Goal: Transaction & Acquisition: Purchase product/service

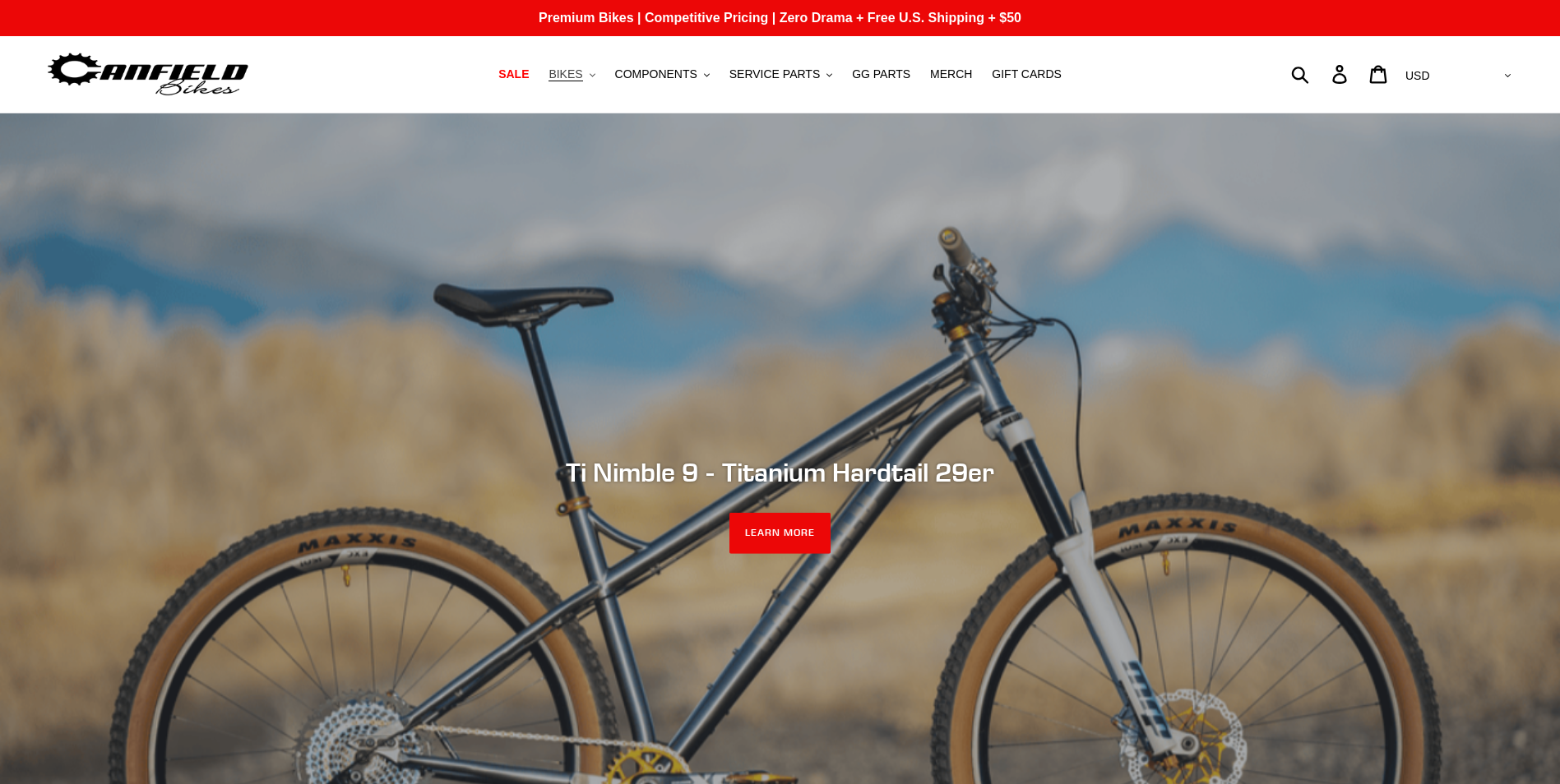
click at [582, 72] on span "BIKES" at bounding box center [565, 74] width 34 height 14
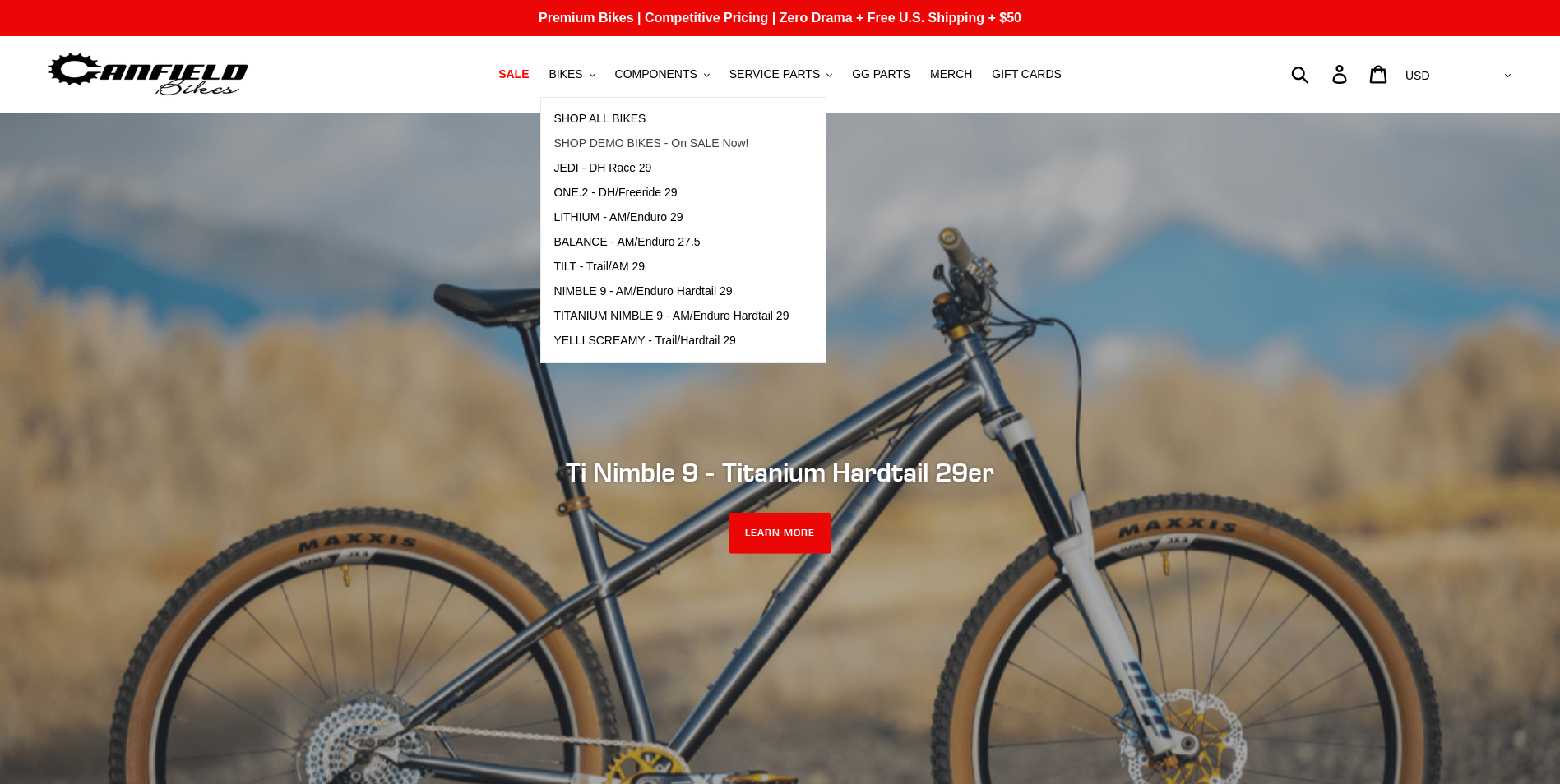
click at [645, 142] on span "SHOP DEMO BIKES - On SALE Now!" at bounding box center [650, 143] width 195 height 14
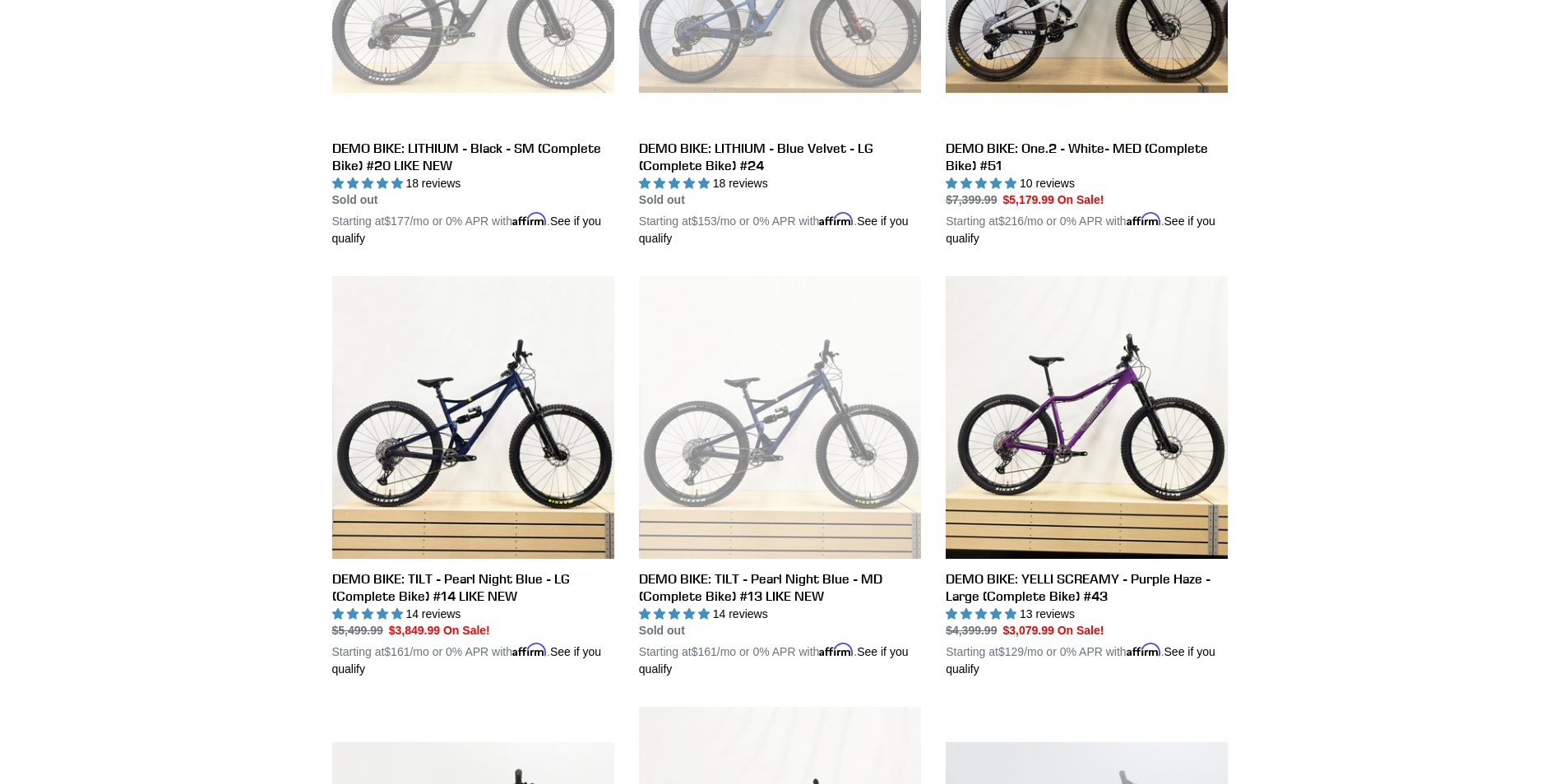
scroll to position [1069, 0]
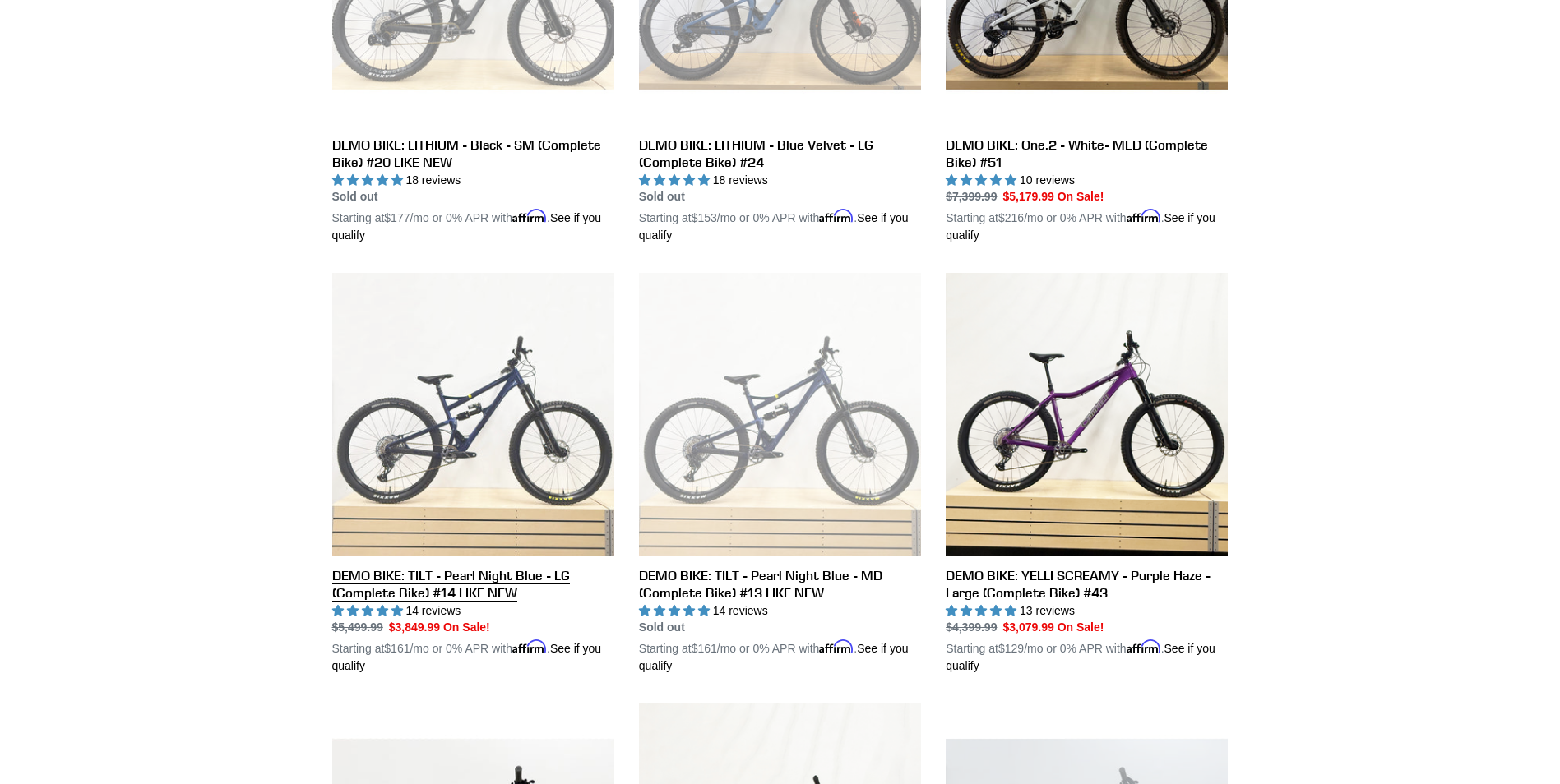
click at [494, 472] on link "DEMO BIKE: TILT - Pearl Night Blue - LG (Complete Bike) #14 LIKE NEW" at bounding box center [473, 474] width 282 height 402
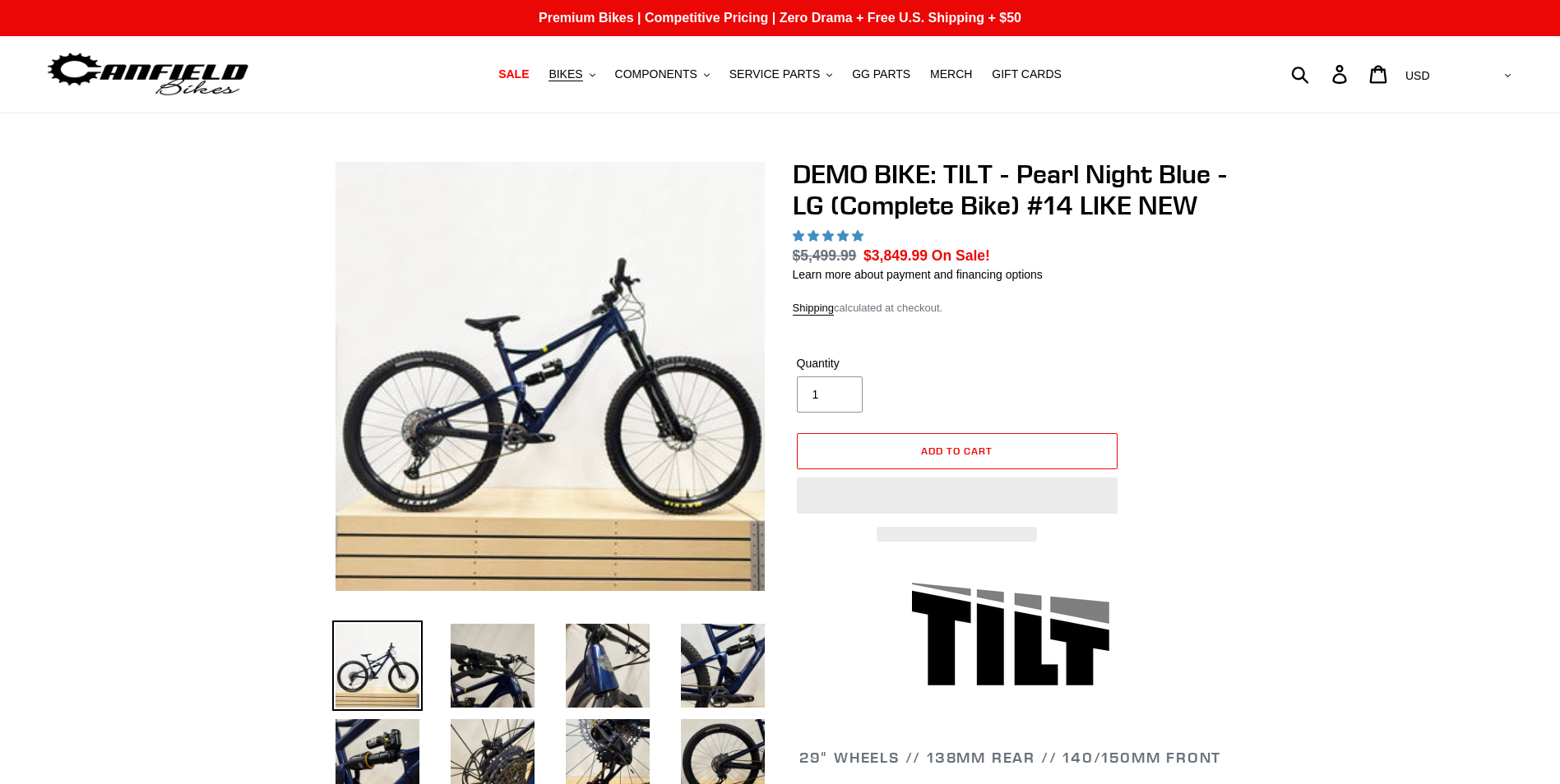
select select "highest-rating"
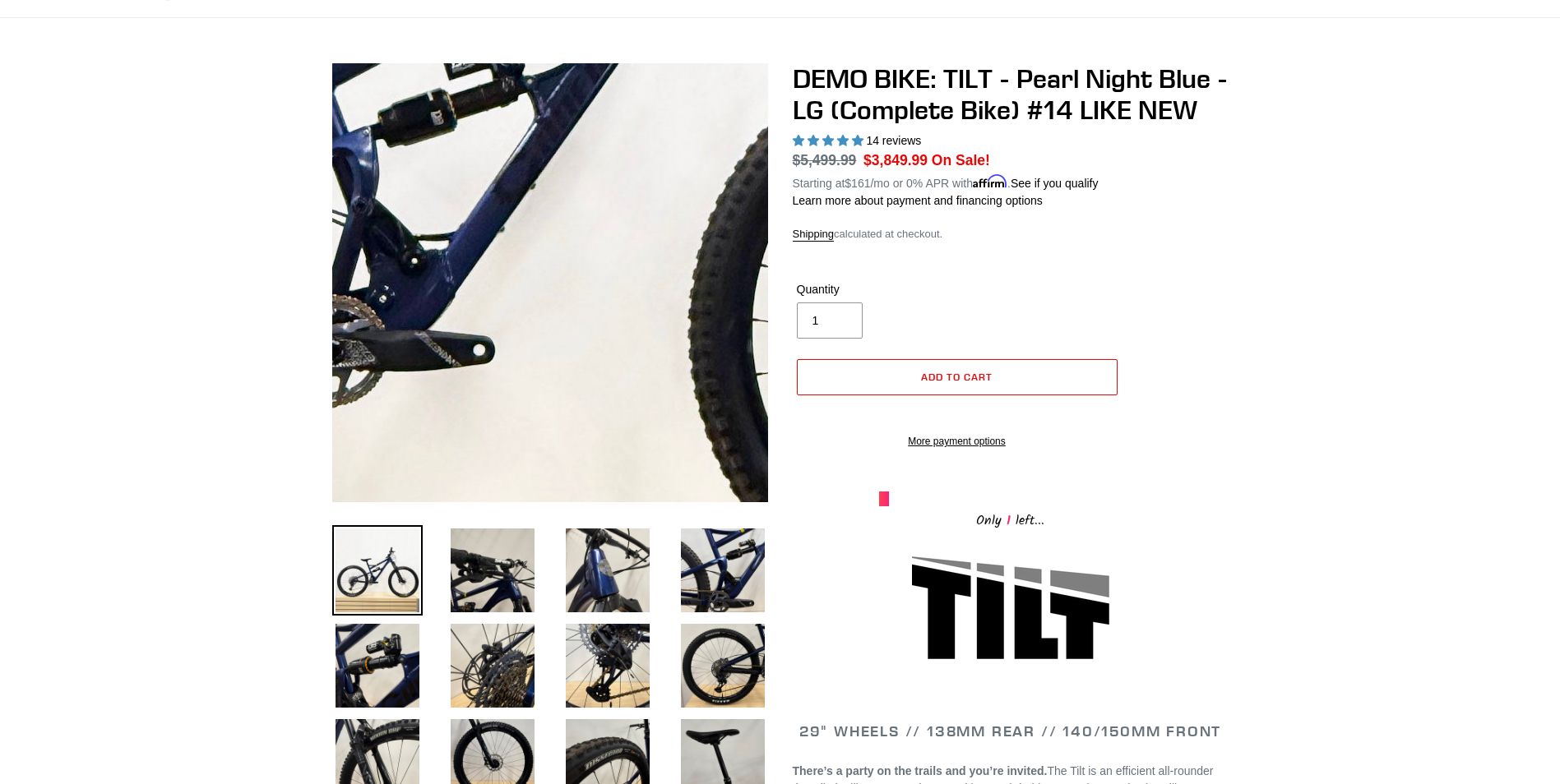
scroll to position [247, 0]
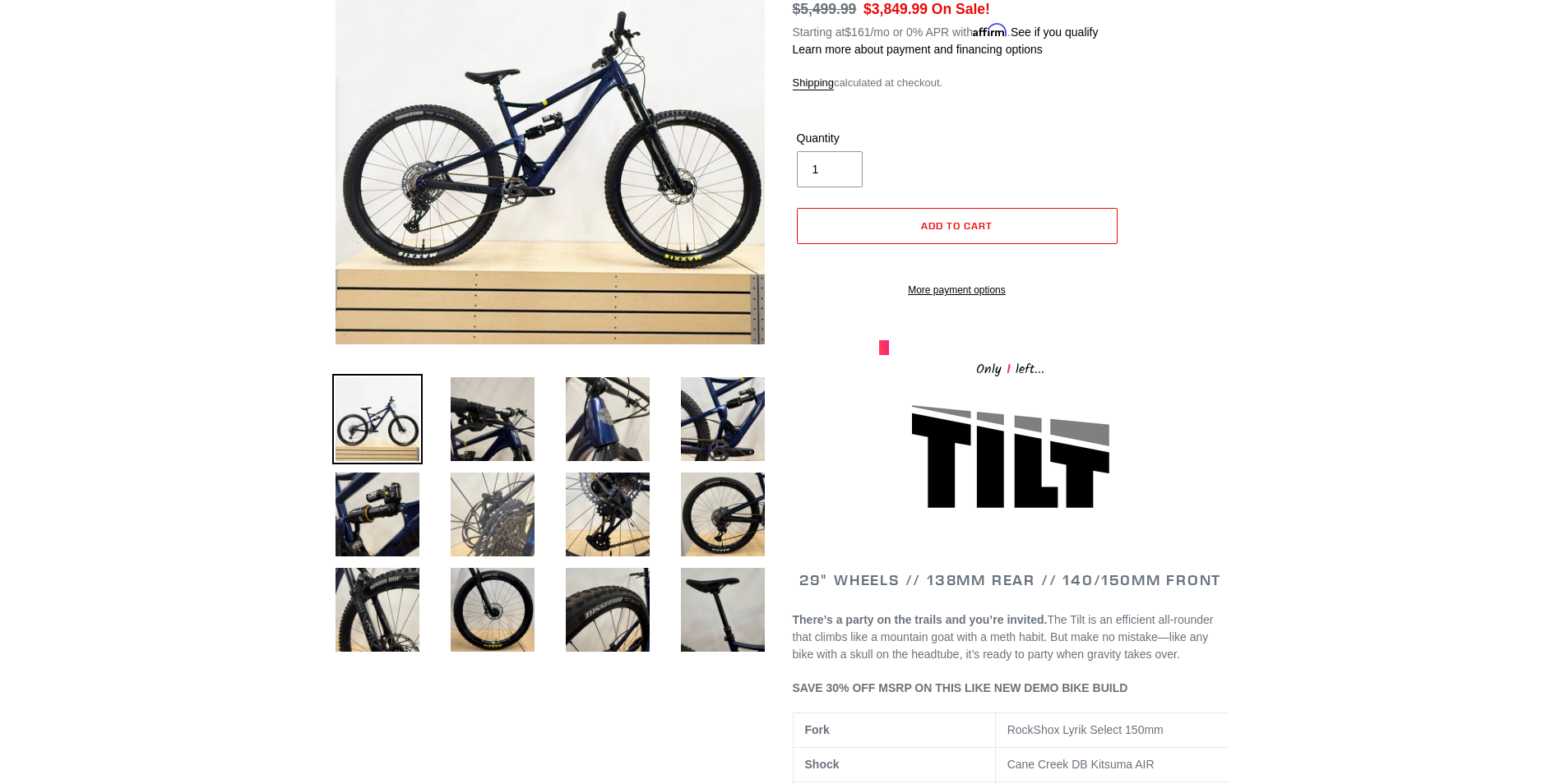
click at [494, 529] on img at bounding box center [492, 514] width 90 height 90
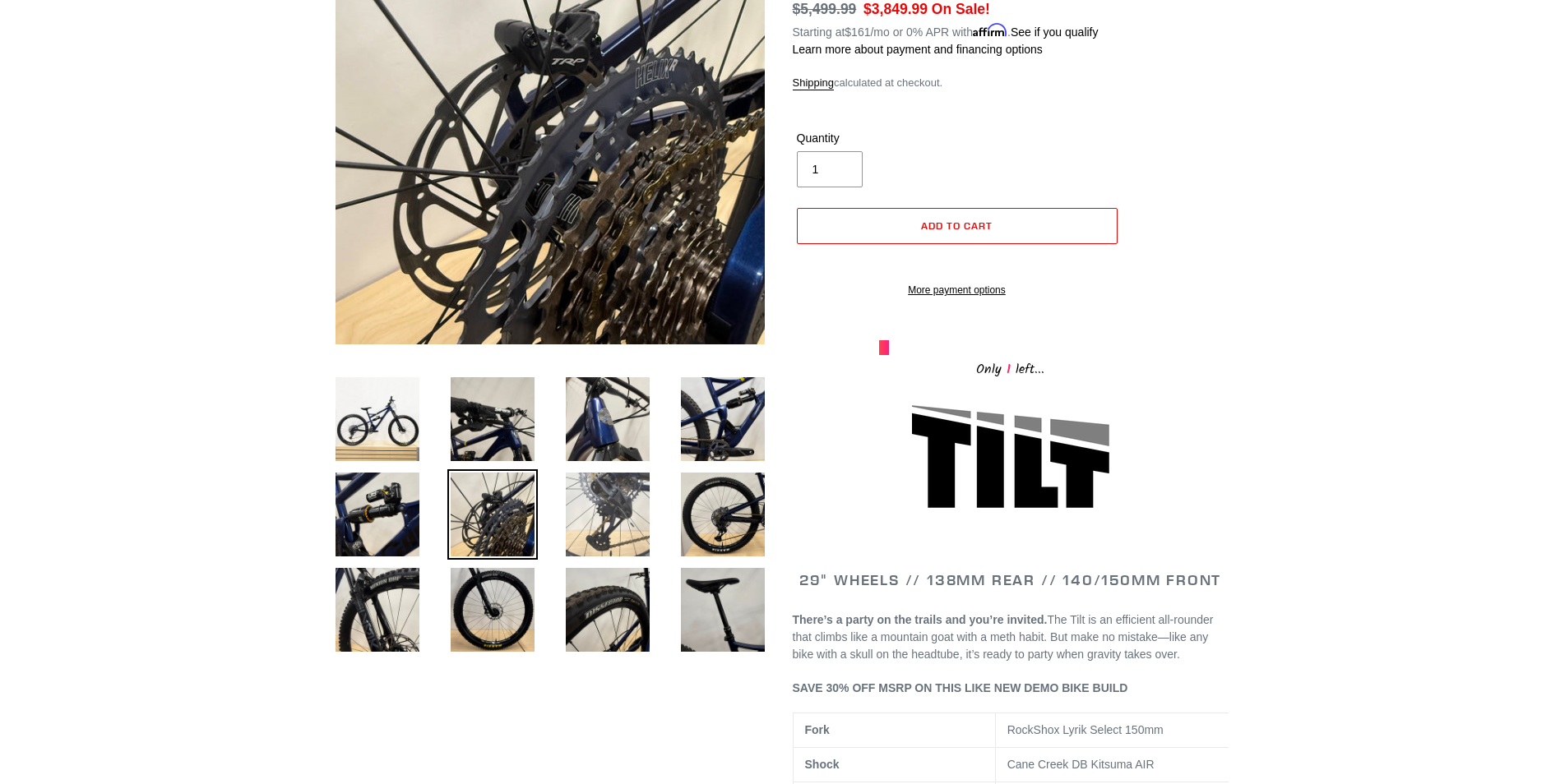
click at [599, 515] on img at bounding box center [607, 514] width 90 height 90
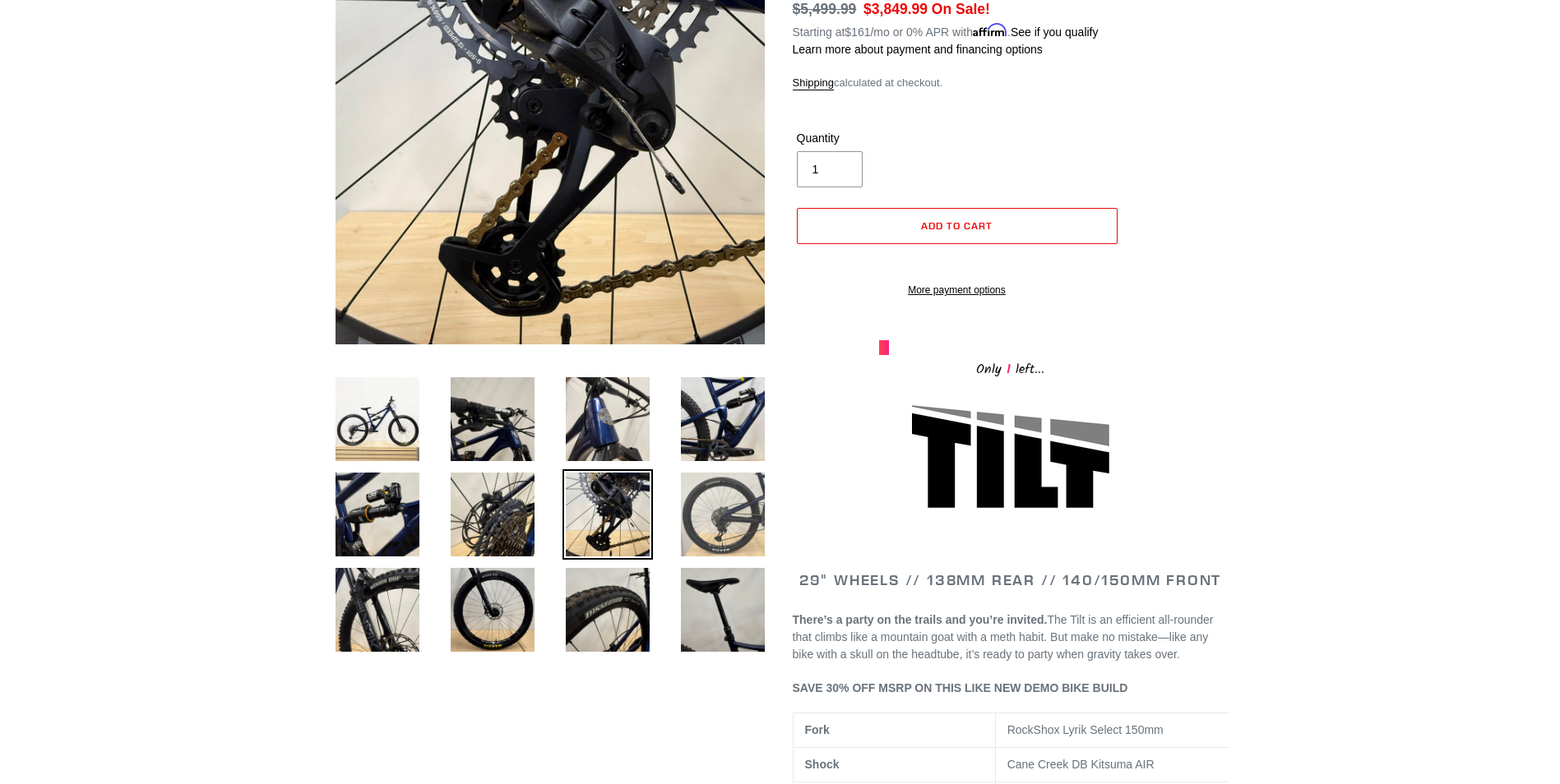
click at [711, 501] on img at bounding box center [722, 514] width 90 height 90
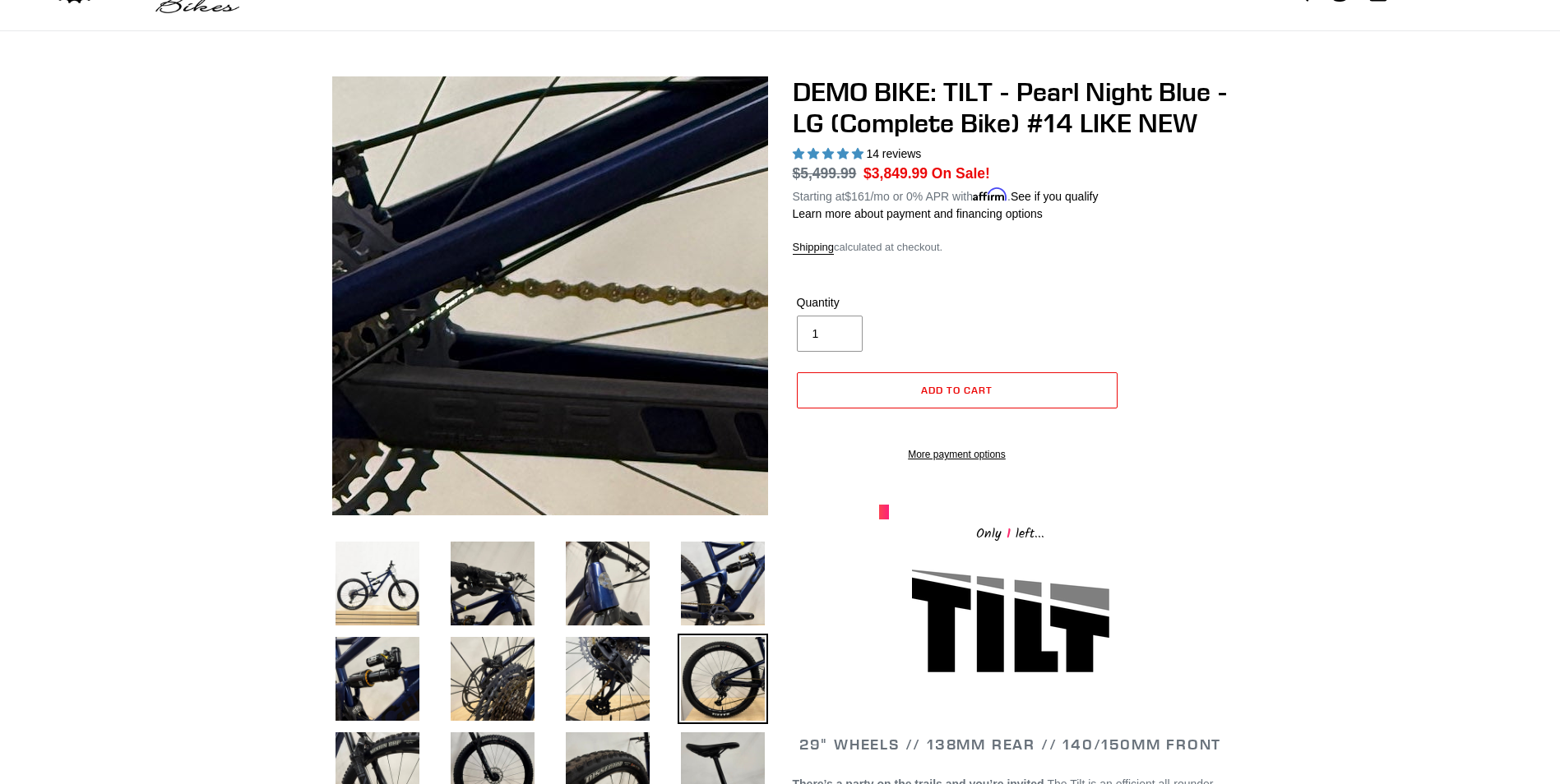
scroll to position [0, 0]
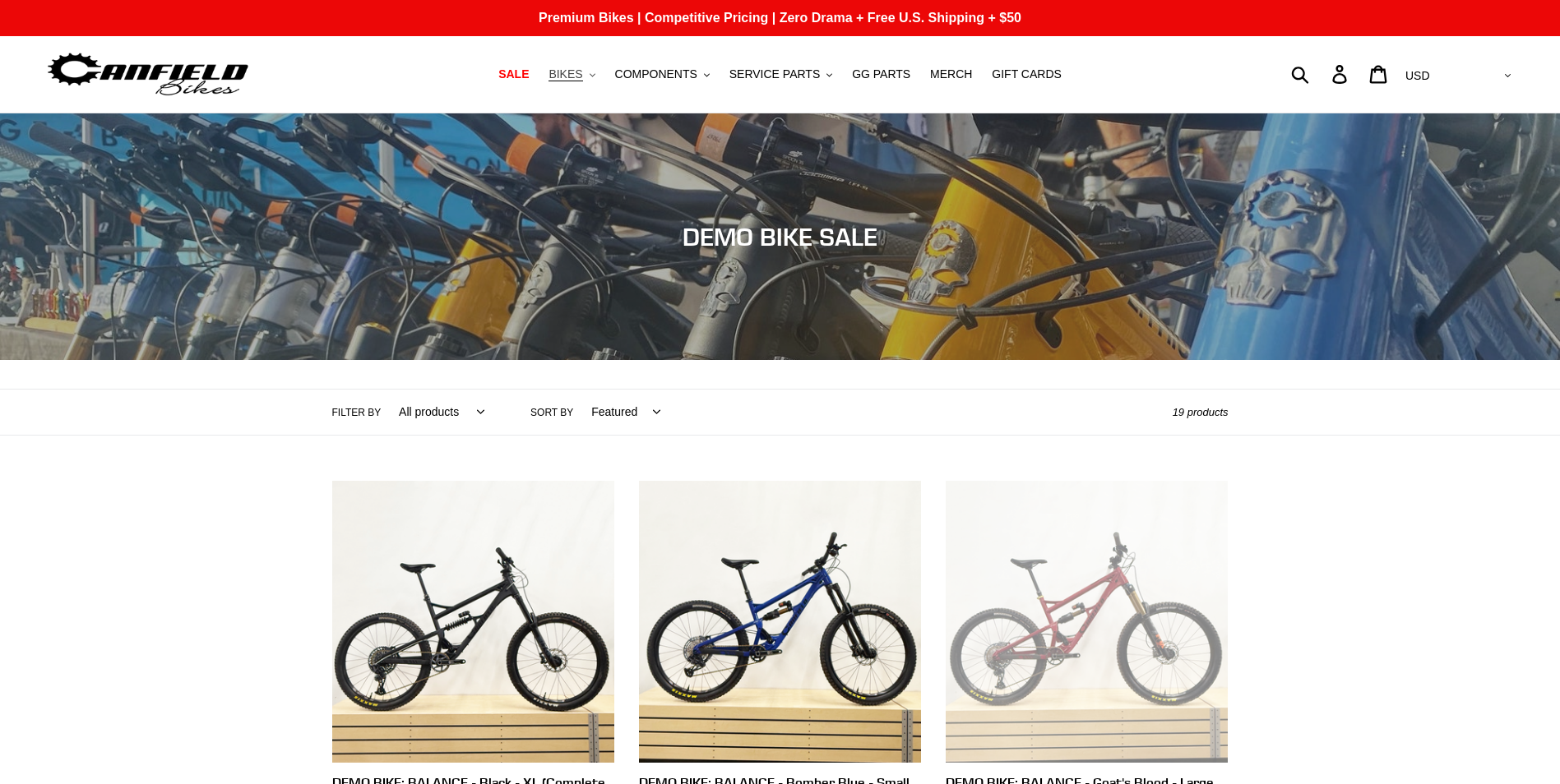
click at [595, 75] on icon ".cls-1{fill:#231f20}" at bounding box center [592, 75] width 6 height 6
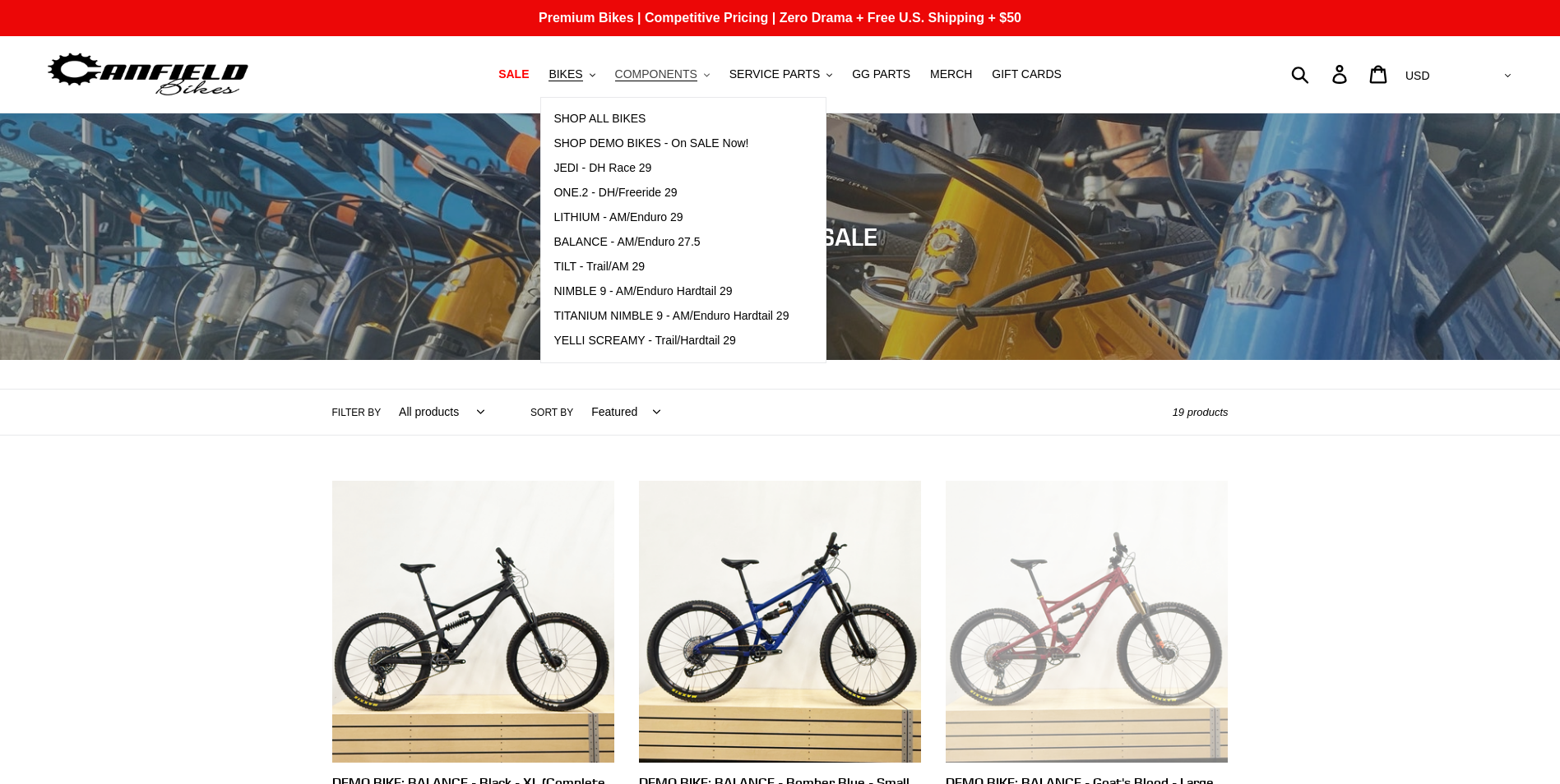
click at [667, 78] on span "COMPONENTS" at bounding box center [656, 74] width 82 height 14
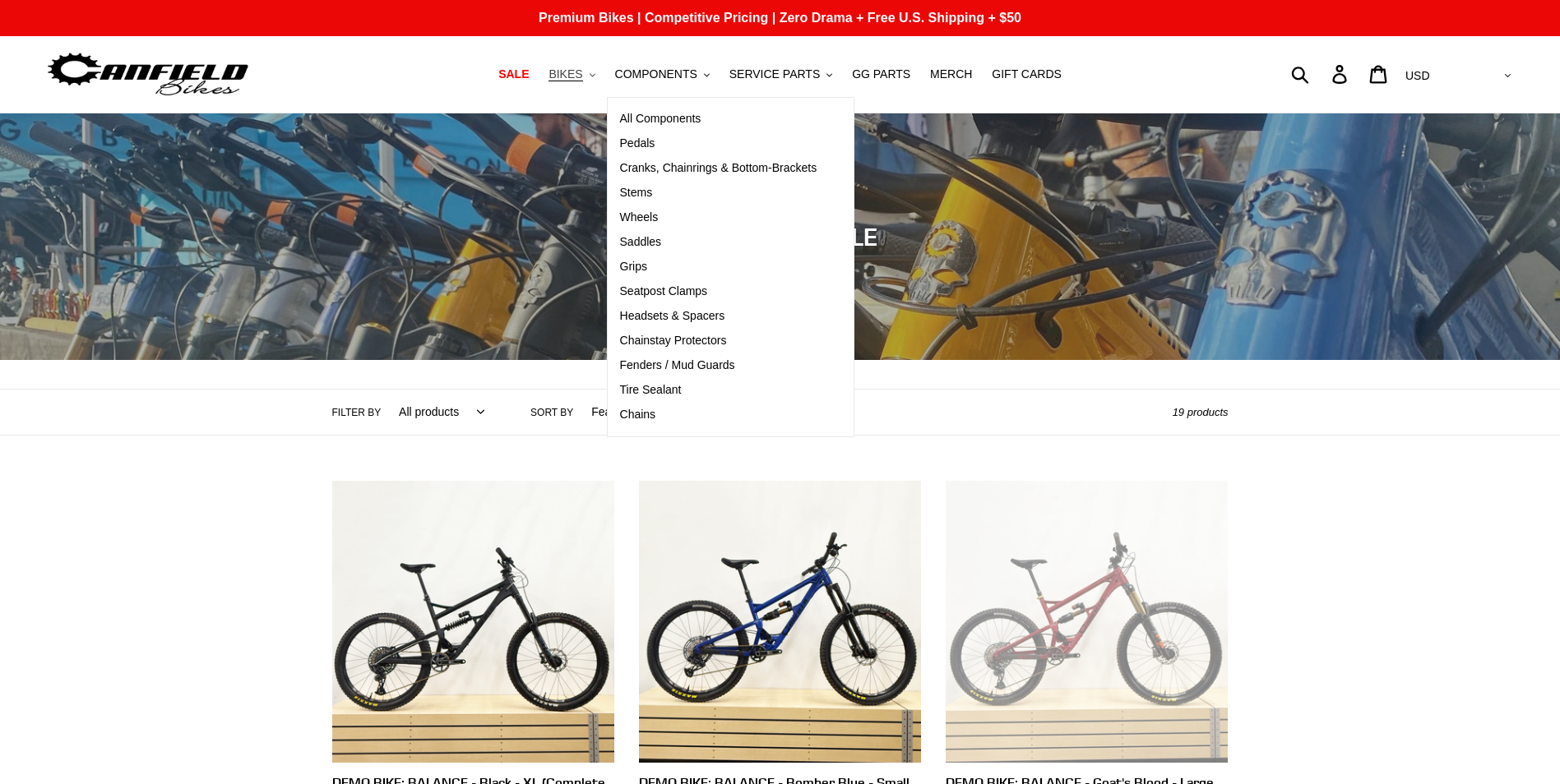
click at [582, 74] on span "BIKES" at bounding box center [565, 74] width 34 height 14
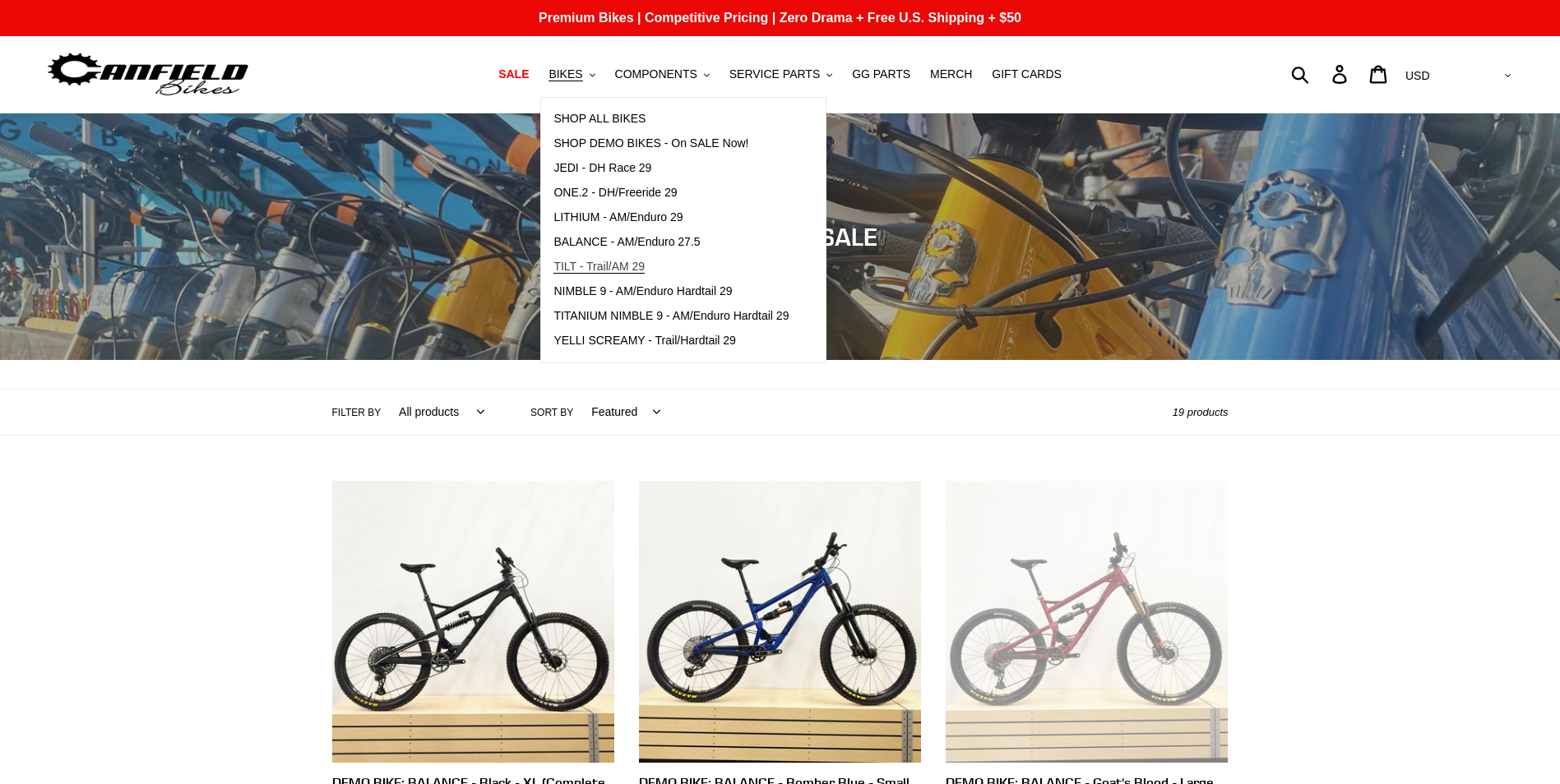
click at [621, 268] on span "TILT - Trail/AM 29" at bounding box center [599, 267] width 91 height 14
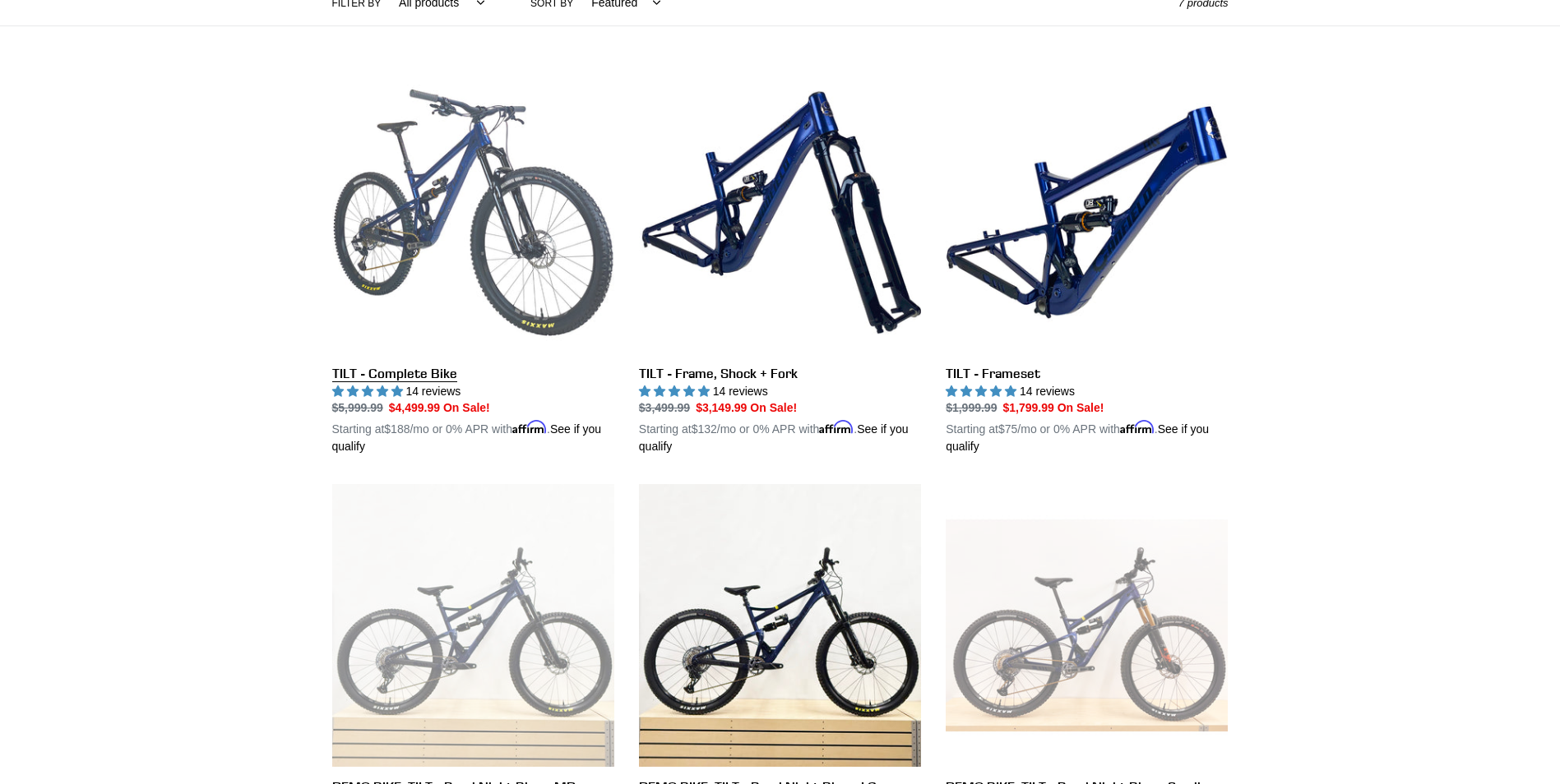
scroll to position [329, 0]
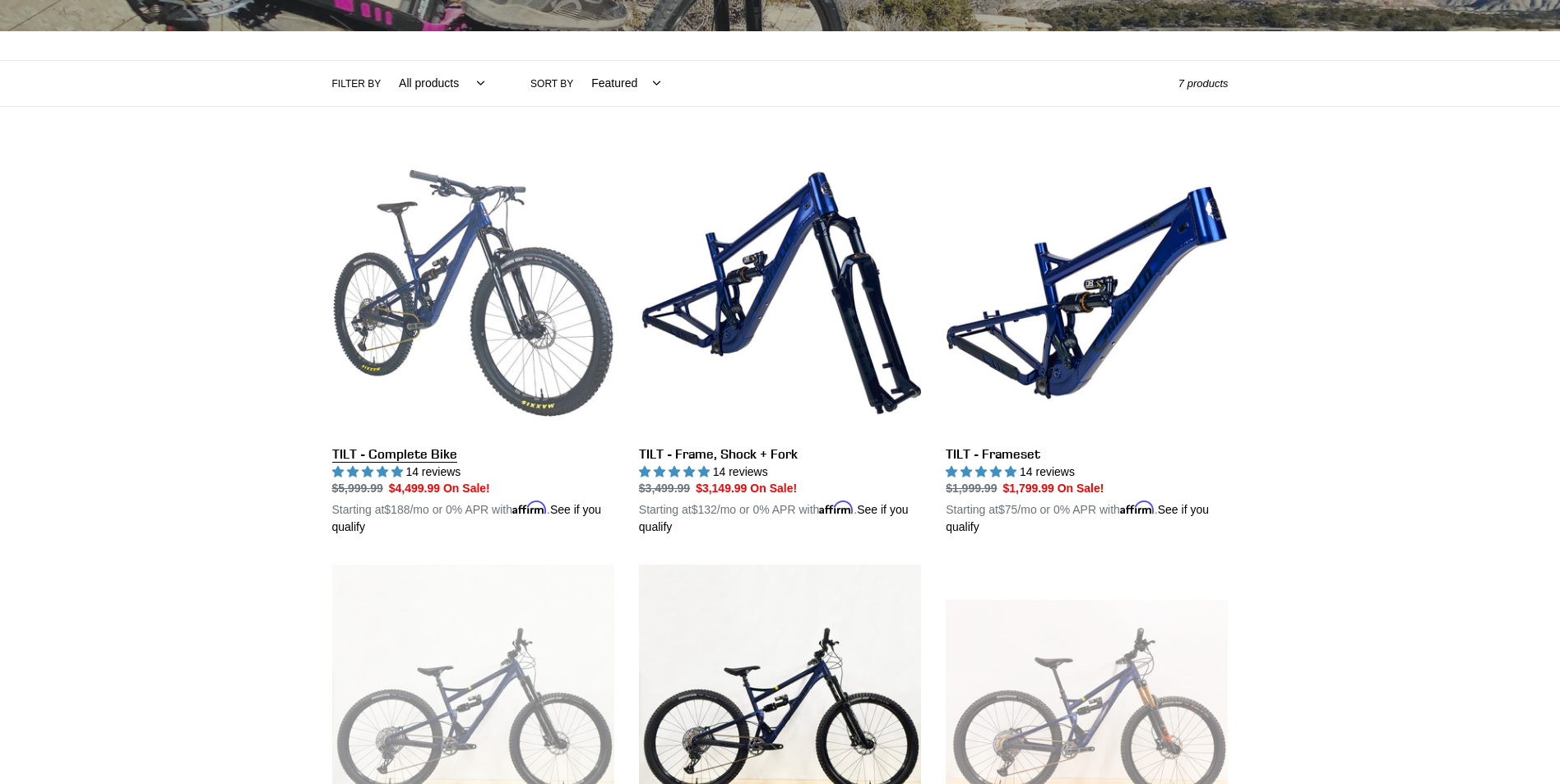
click at [526, 329] on link "TILT - Complete Bike" at bounding box center [473, 344] width 282 height 385
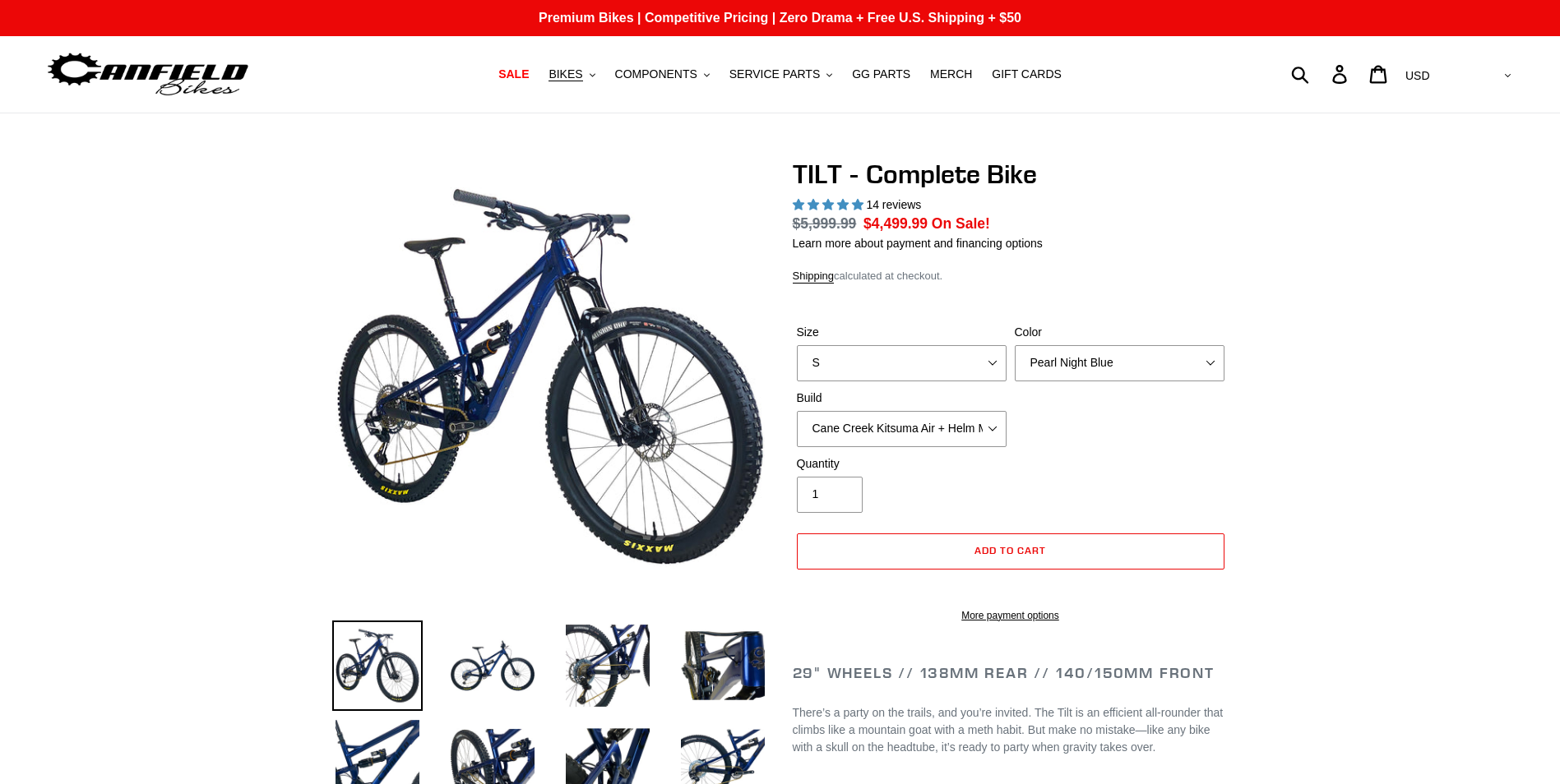
select select "highest-rating"
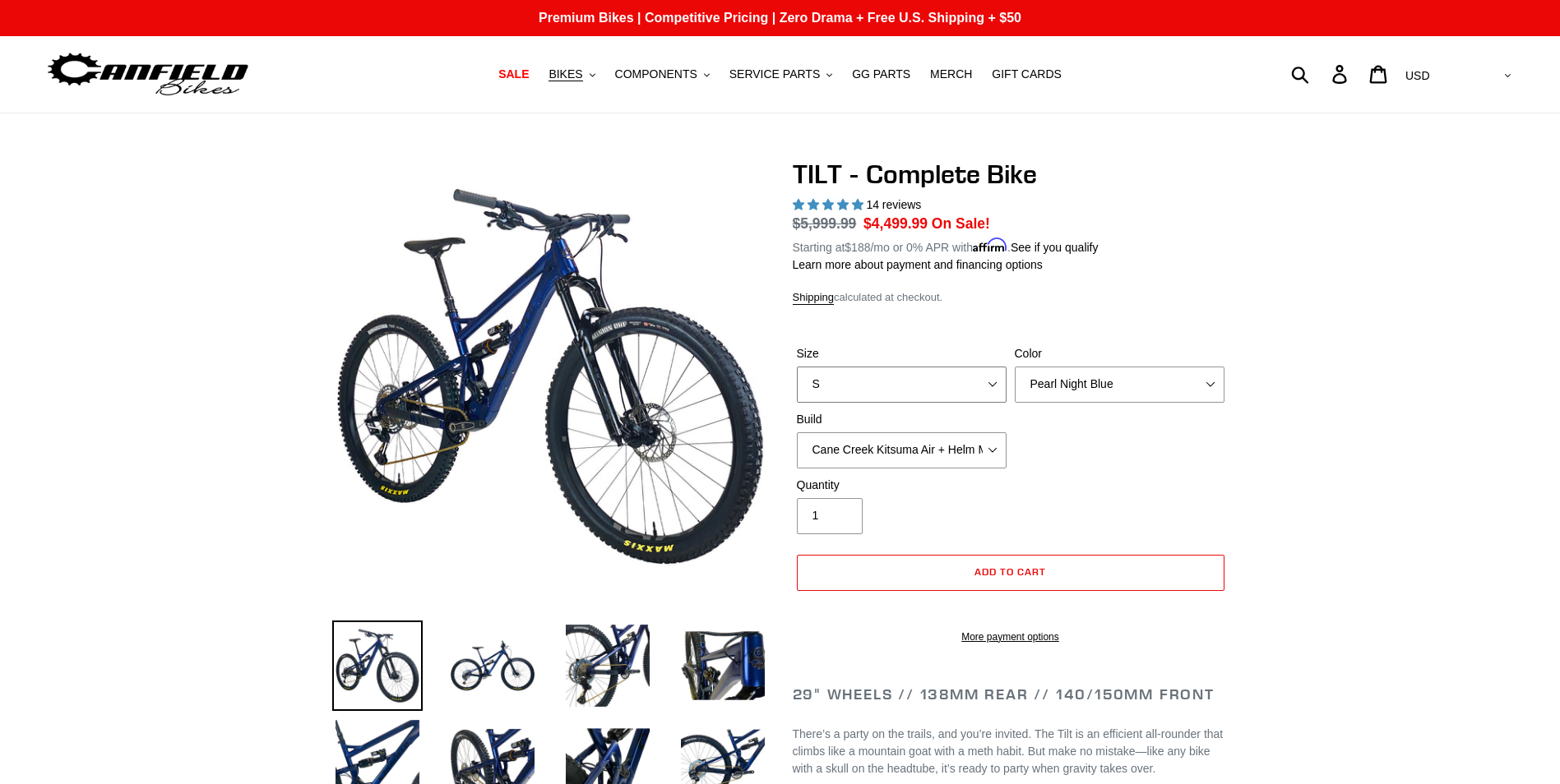
click at [985, 382] on select "S M L" at bounding box center [901, 385] width 209 height 36
select select "L"
click at [797, 367] on select "S M L" at bounding box center [901, 385] width 209 height 36
click at [1058, 395] on select "Pearl Night Blue Stealth Silver Raw" at bounding box center [1119, 385] width 209 height 36
click at [1068, 389] on select "Pearl Night Blue Stealth Silver Raw" at bounding box center [1119, 385] width 209 height 36
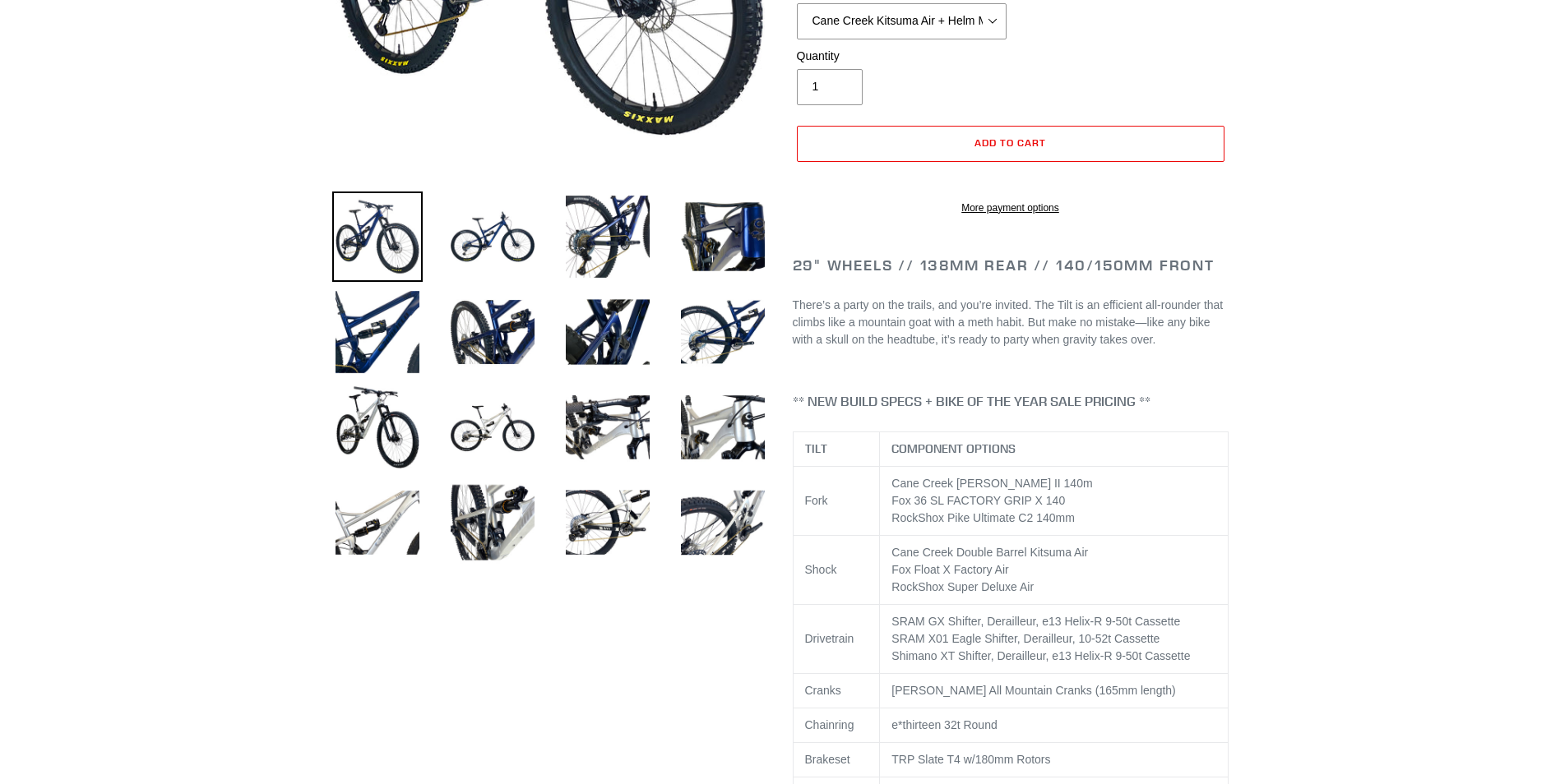
scroll to position [165, 0]
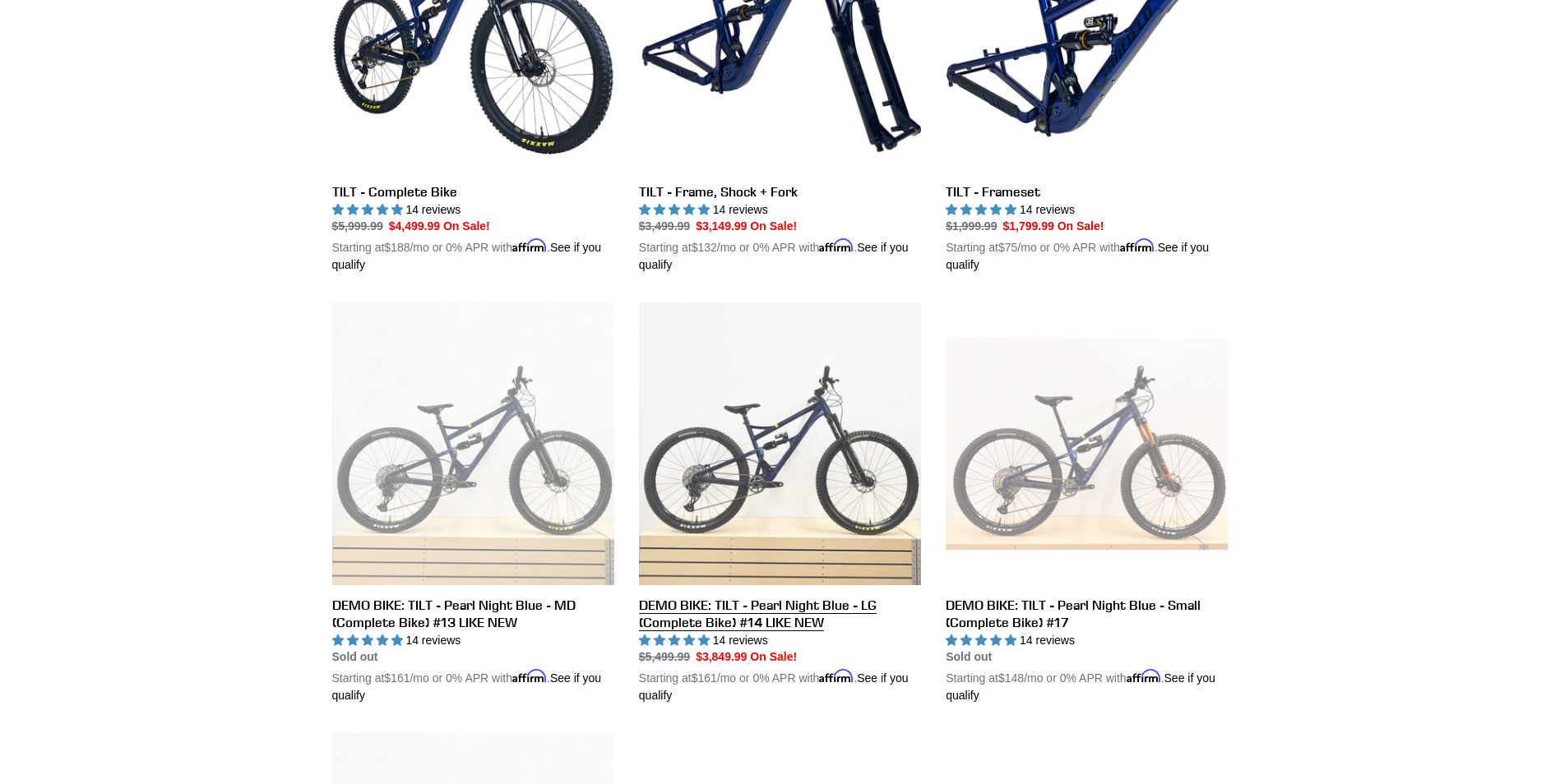
scroll to position [657, 0]
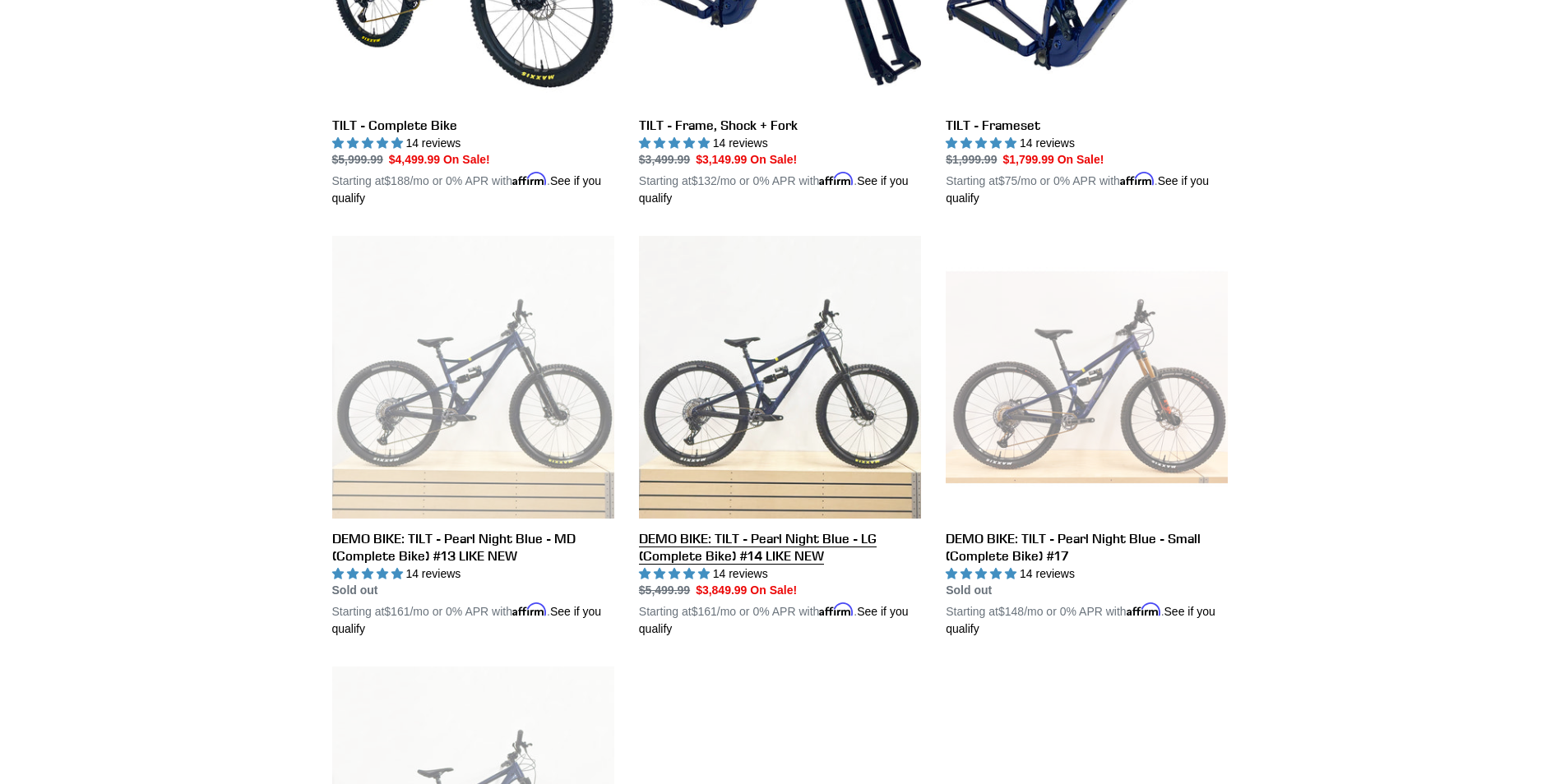
click at [745, 428] on link "DEMO BIKE: TILT - Pearl Night Blue - LG (Complete Bike) #14 LIKE NEW" at bounding box center [780, 437] width 282 height 402
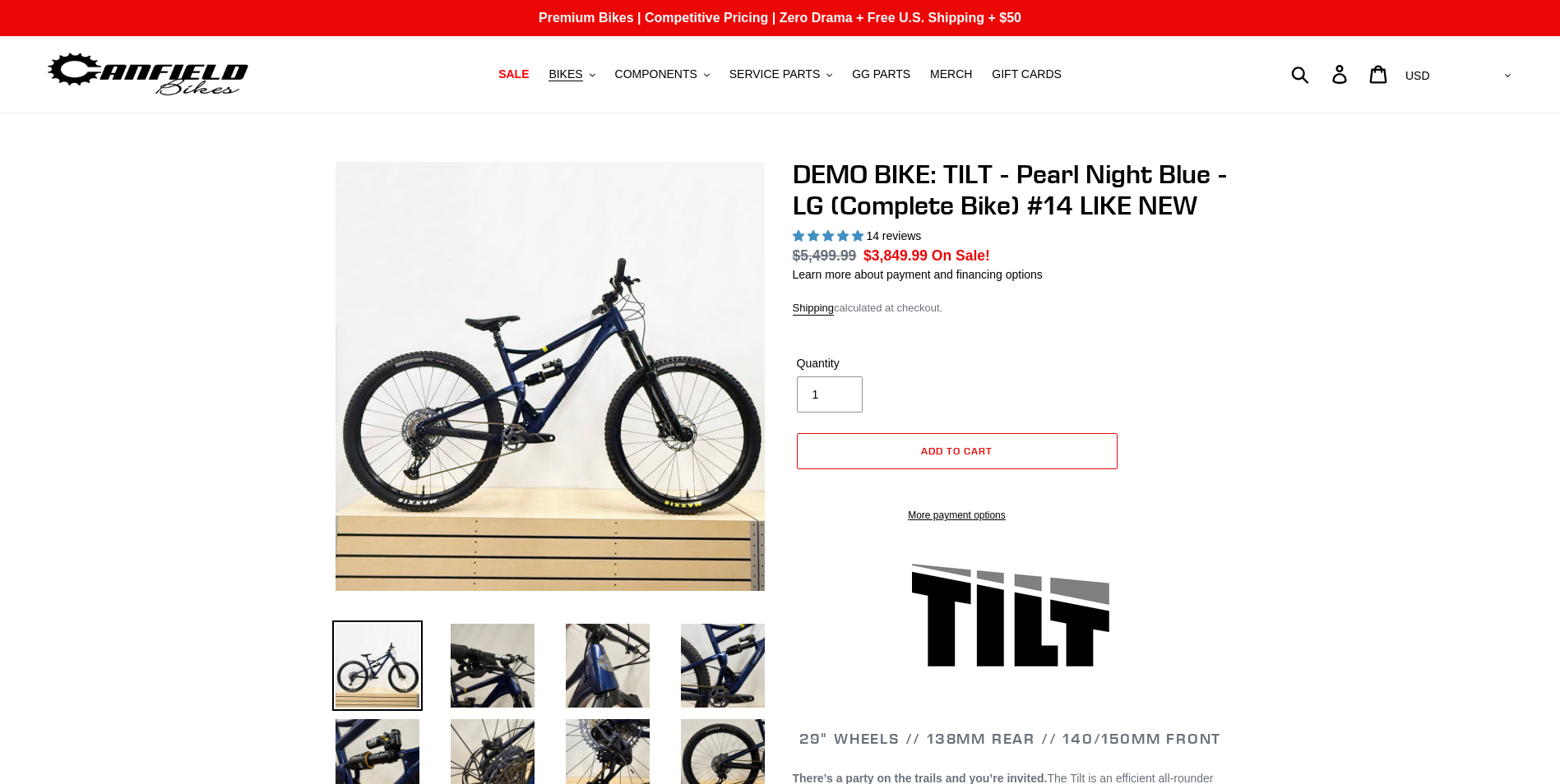
select select "highest-rating"
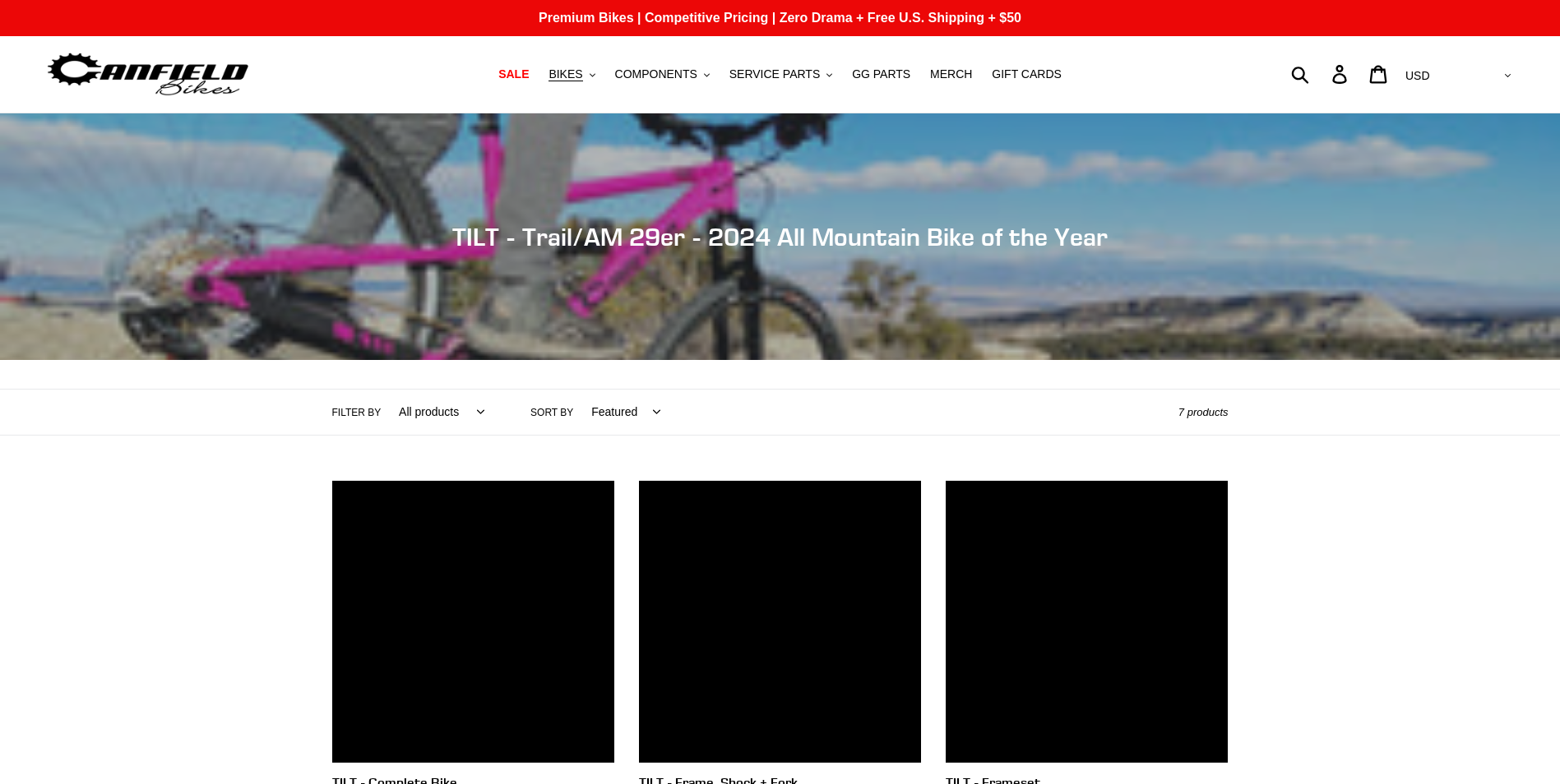
scroll to position [657, 0]
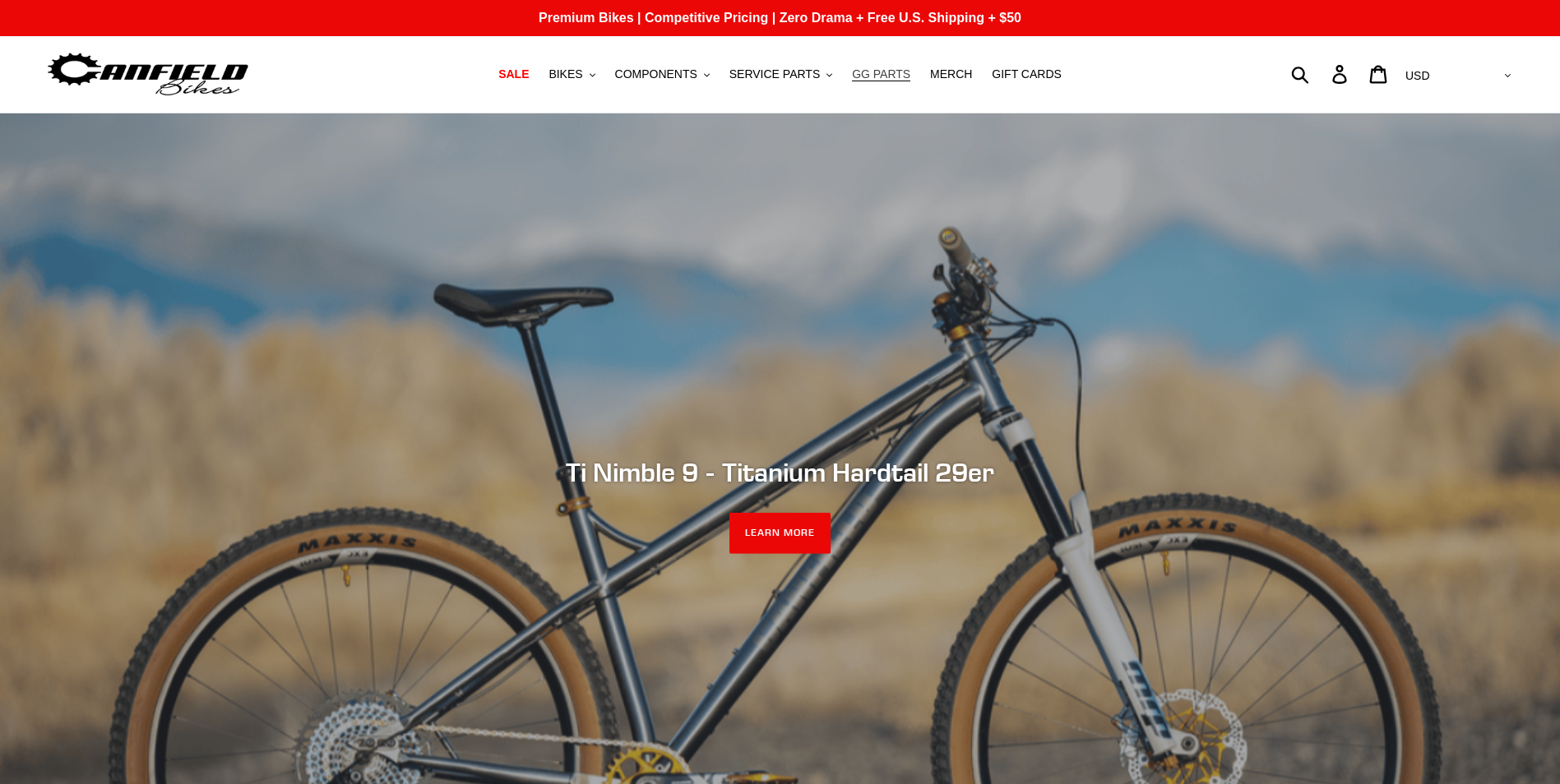
click at [871, 76] on span "GG PARTS" at bounding box center [881, 74] width 59 height 14
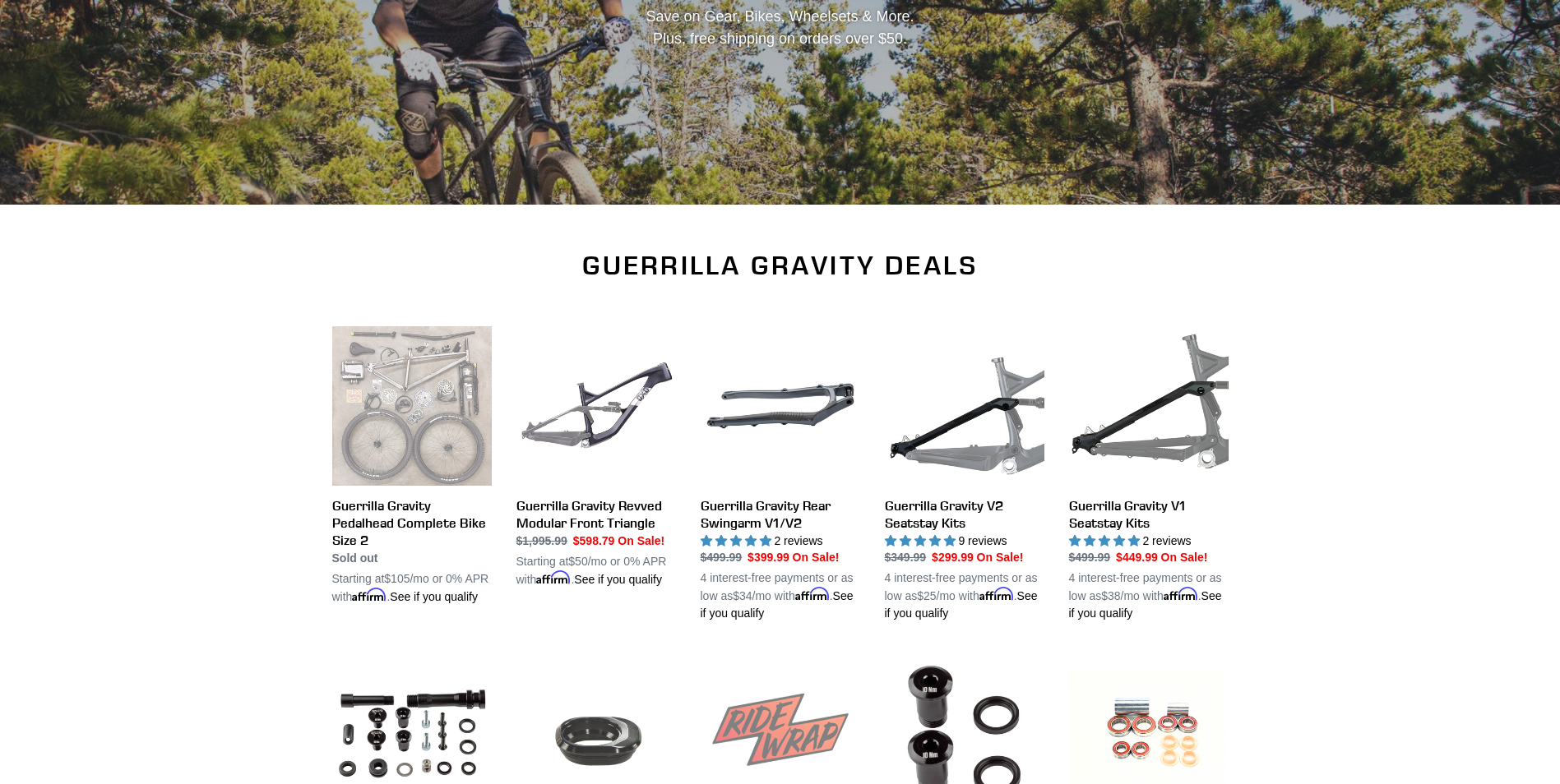
scroll to position [329, 0]
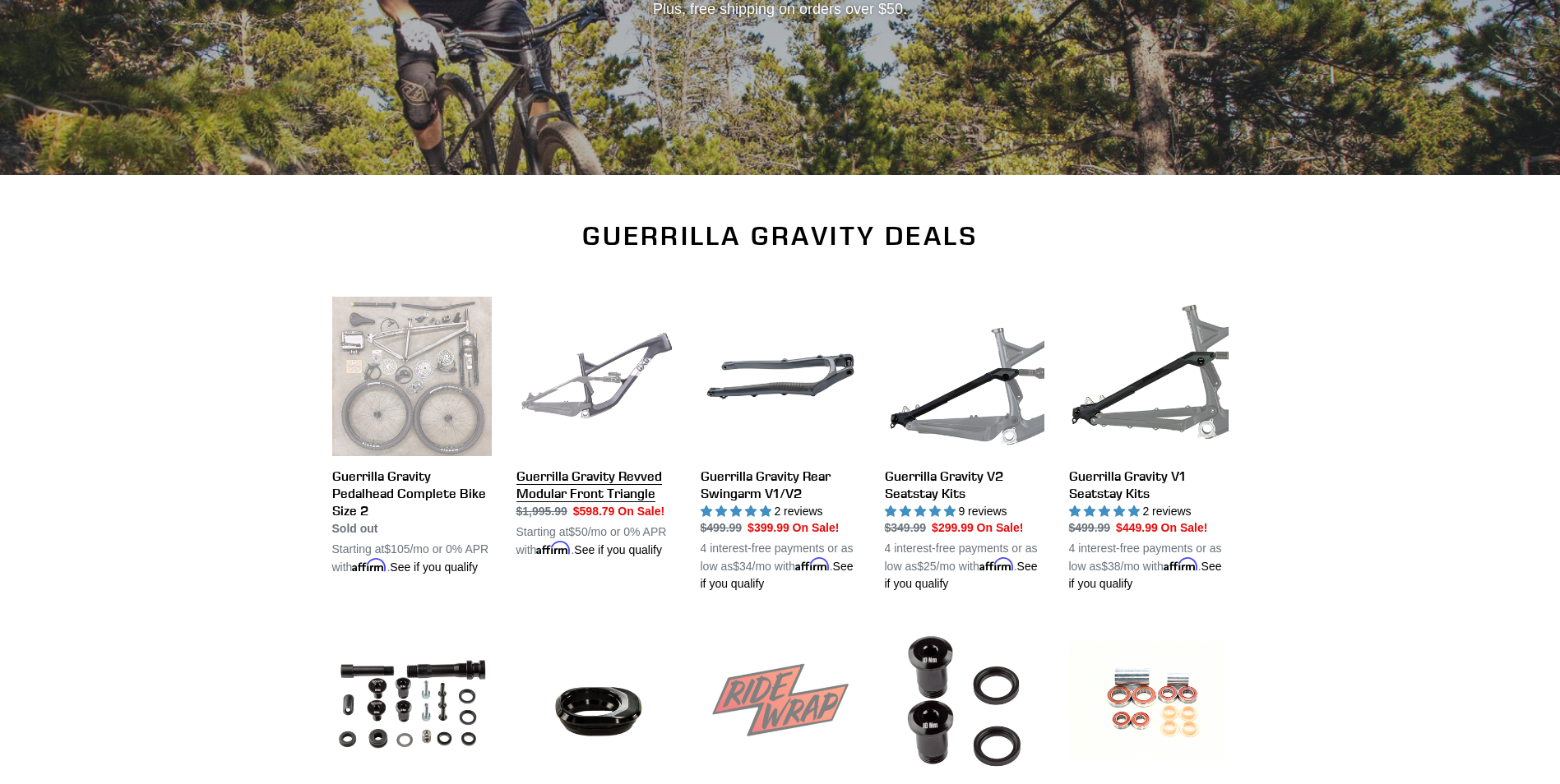
click at [602, 493] on link "Guerrilla Gravity Revved Modular Front Triangle" at bounding box center [596, 427] width 160 height 262
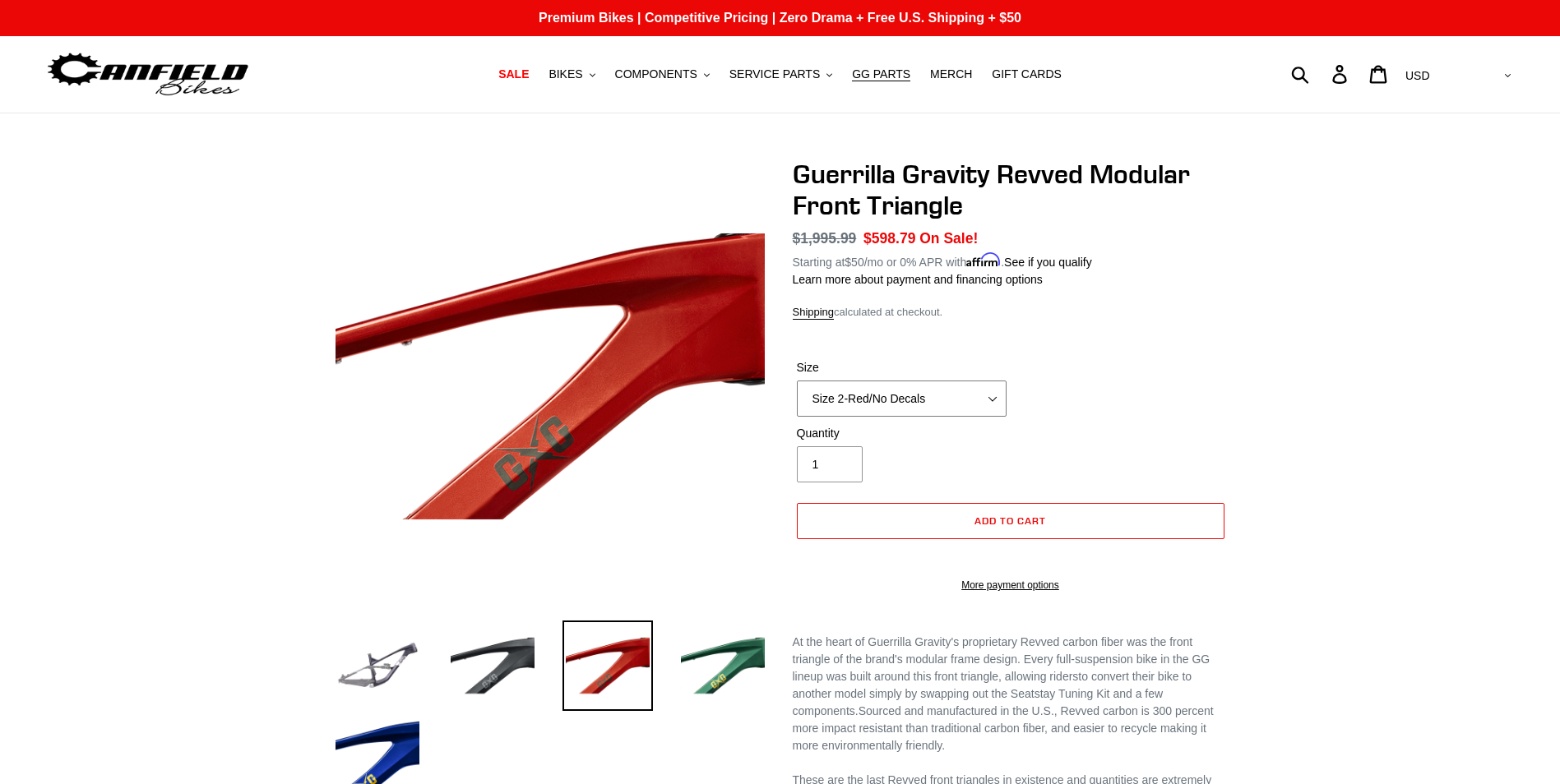
click at [936, 402] on select "Size 2-Gloss Black/No Decals Size 2-Black/Red Decals Size 2-Black/Silver Decals…" at bounding box center [901, 399] width 209 height 36
click at [1177, 397] on div "Size Size 2-Gloss Black/No Decals Size 2-Black/Red Decals Size 2-Black/Silver D…" at bounding box center [1010, 392] width 436 height 65
click at [920, 400] on select "Size 2-Gloss Black/No Decals Size 2-Black/Red Decals Size 2-Black/Silver Decals…" at bounding box center [901, 399] width 209 height 36
